Goal: Task Accomplishment & Management: Manage account settings

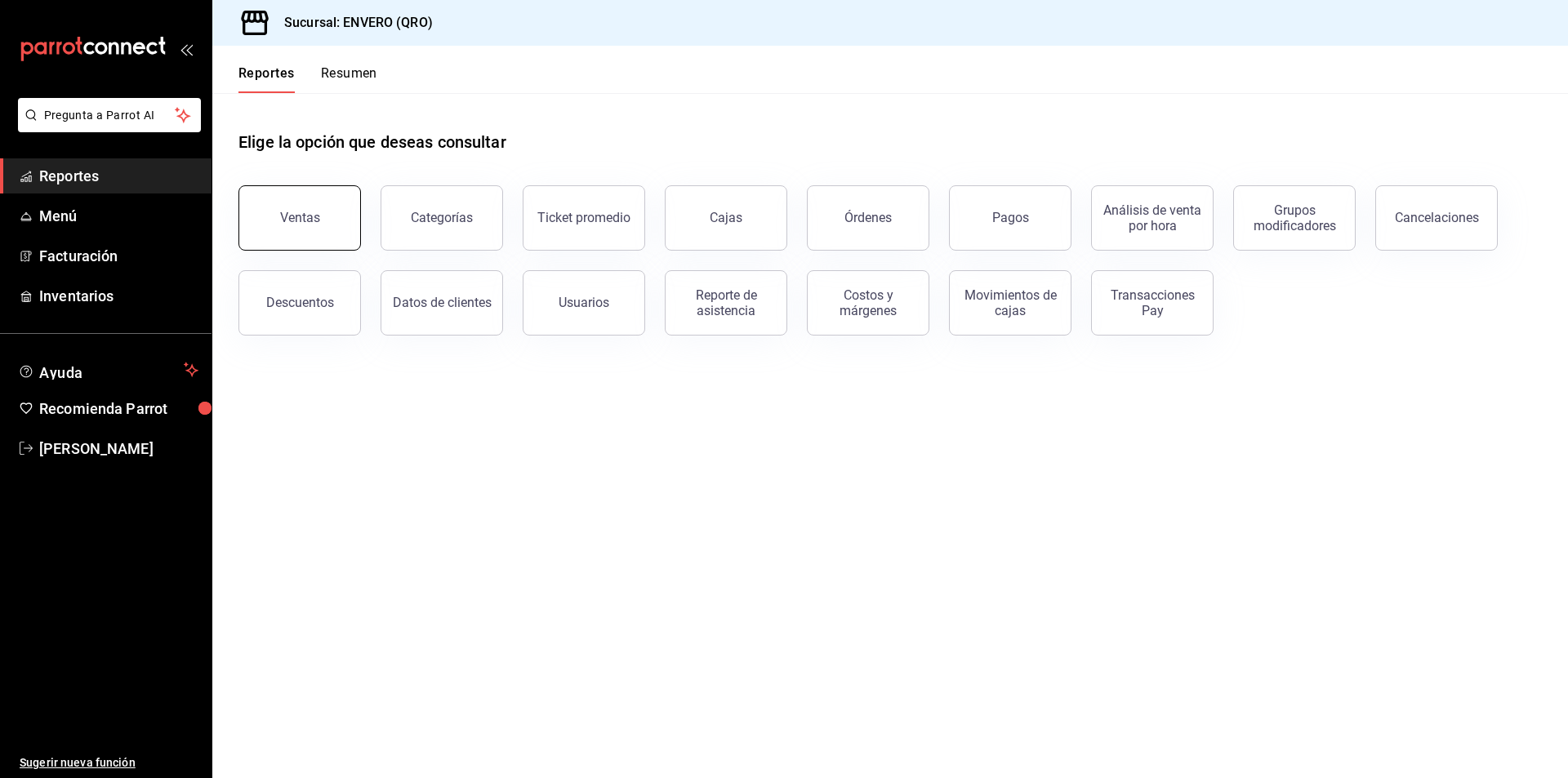
drag, startPoint x: 651, startPoint y: 303, endPoint x: 311, endPoint y: 205, distance: 353.8
click at [311, 205] on button "Ventas" at bounding box center [299, 218] width 122 height 65
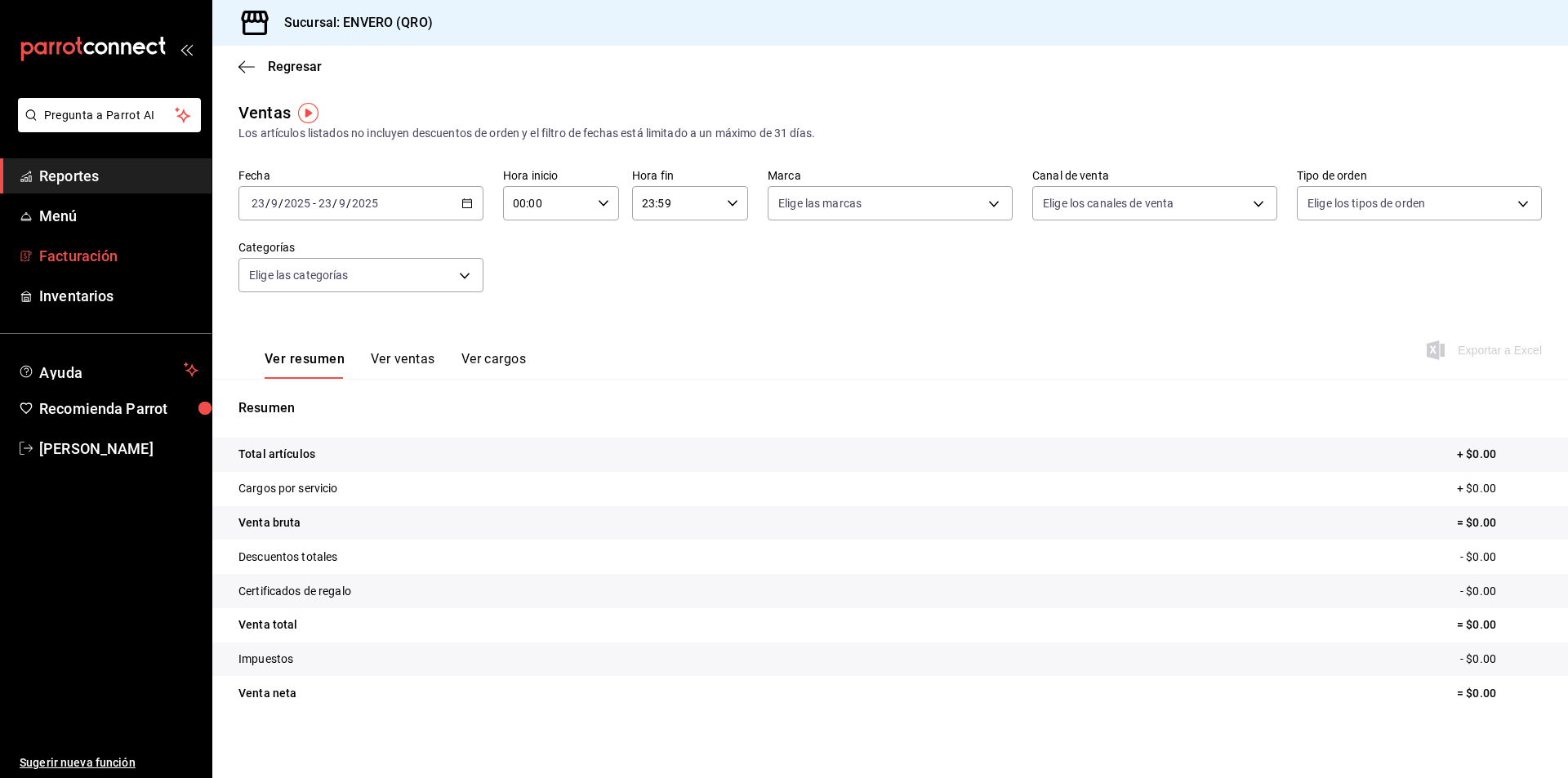
click at [113, 246] on span "Facturación" at bounding box center [119, 256] width 159 height 22
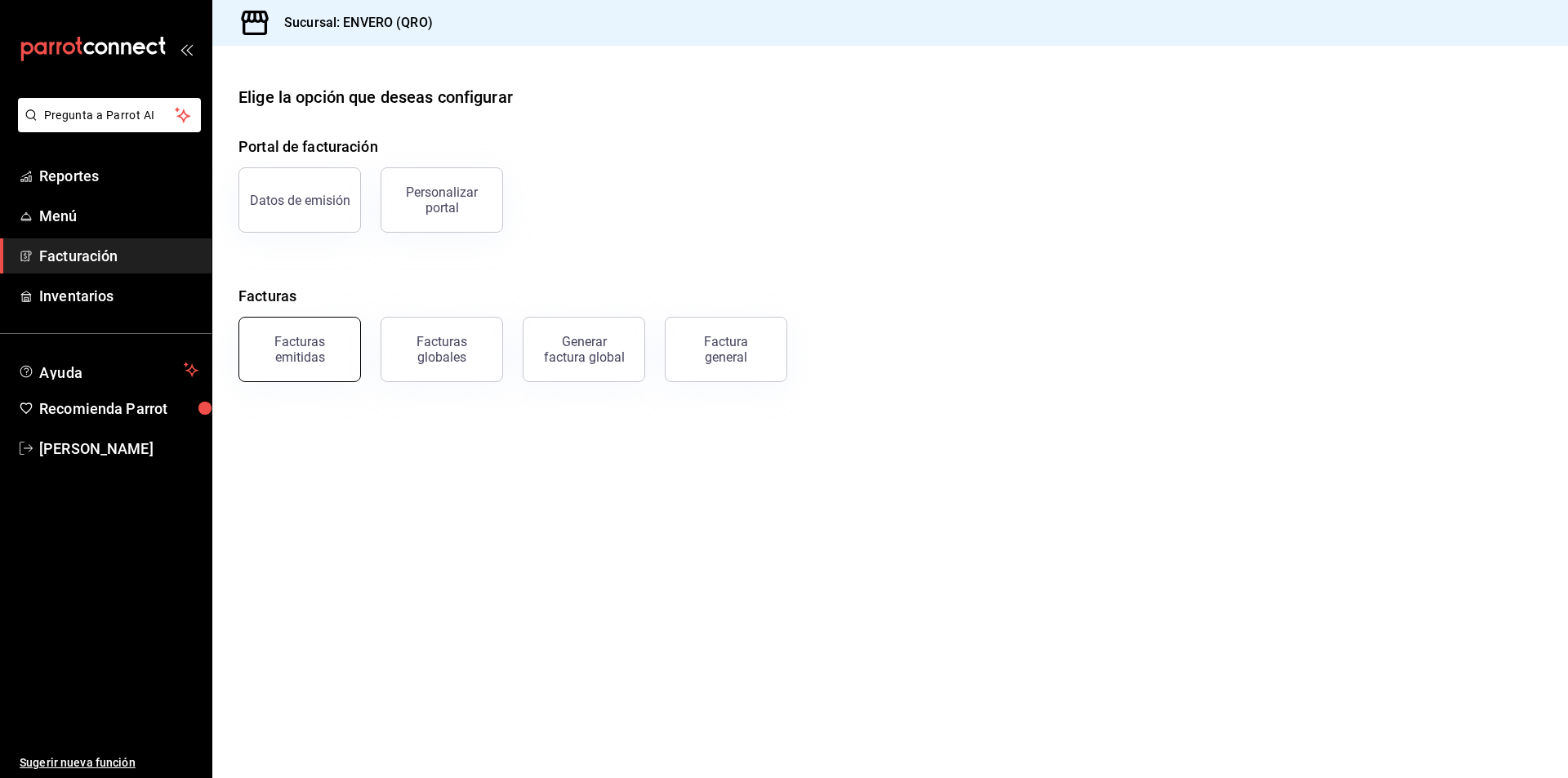
click at [286, 358] on div "Facturas emitidas" at bounding box center [300, 349] width 101 height 31
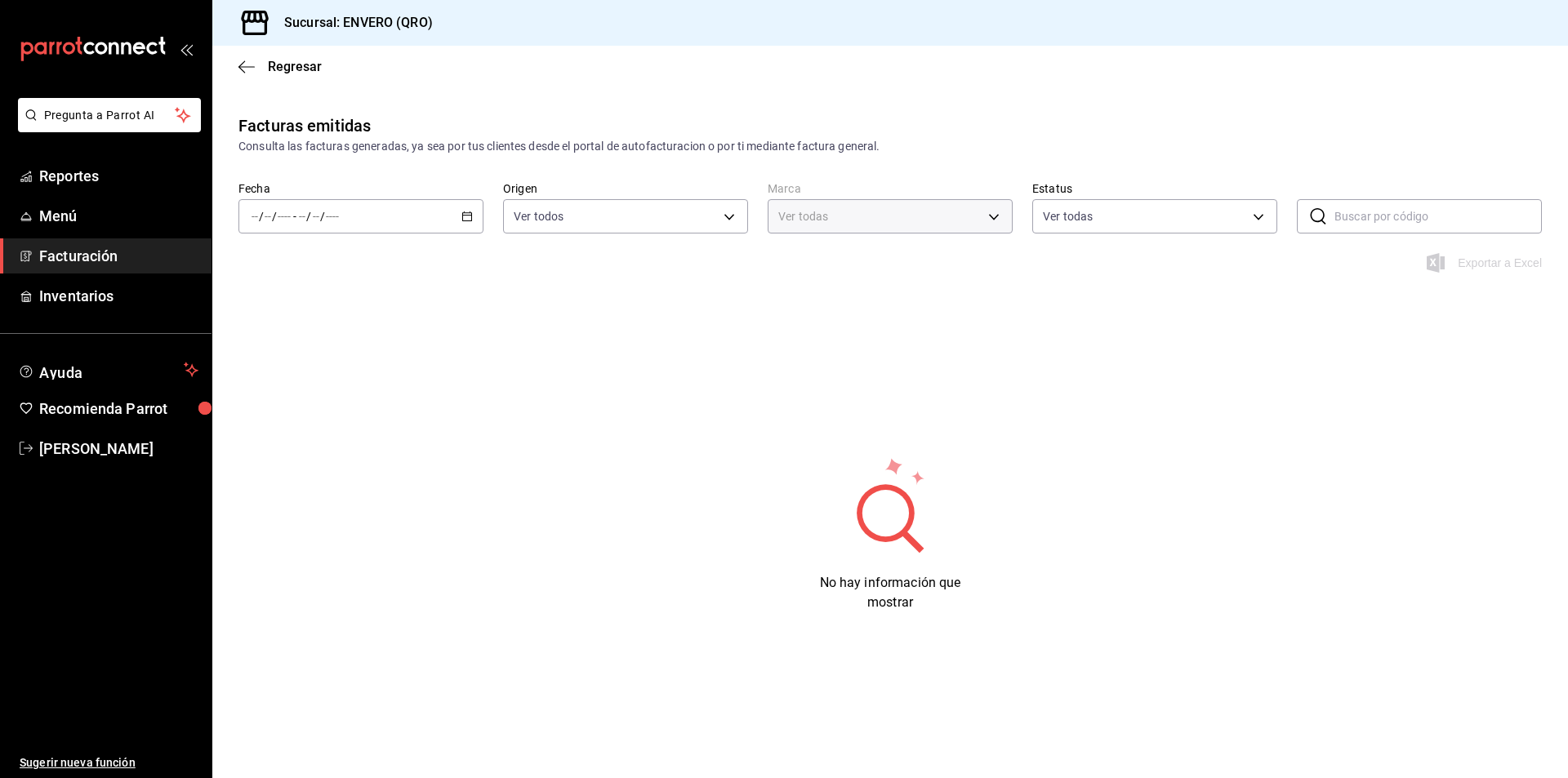
type input "77704a34-0683-4cbb-b40a-bda73e868864,159ee66d-dcce-4c4f-b837-83b83eda05ec"
click at [465, 209] on div "/ / - / /" at bounding box center [360, 217] width 245 height 34
click at [291, 380] on span "Mes actual" at bounding box center [315, 376] width 126 height 17
